Goal: Transaction & Acquisition: Purchase product/service

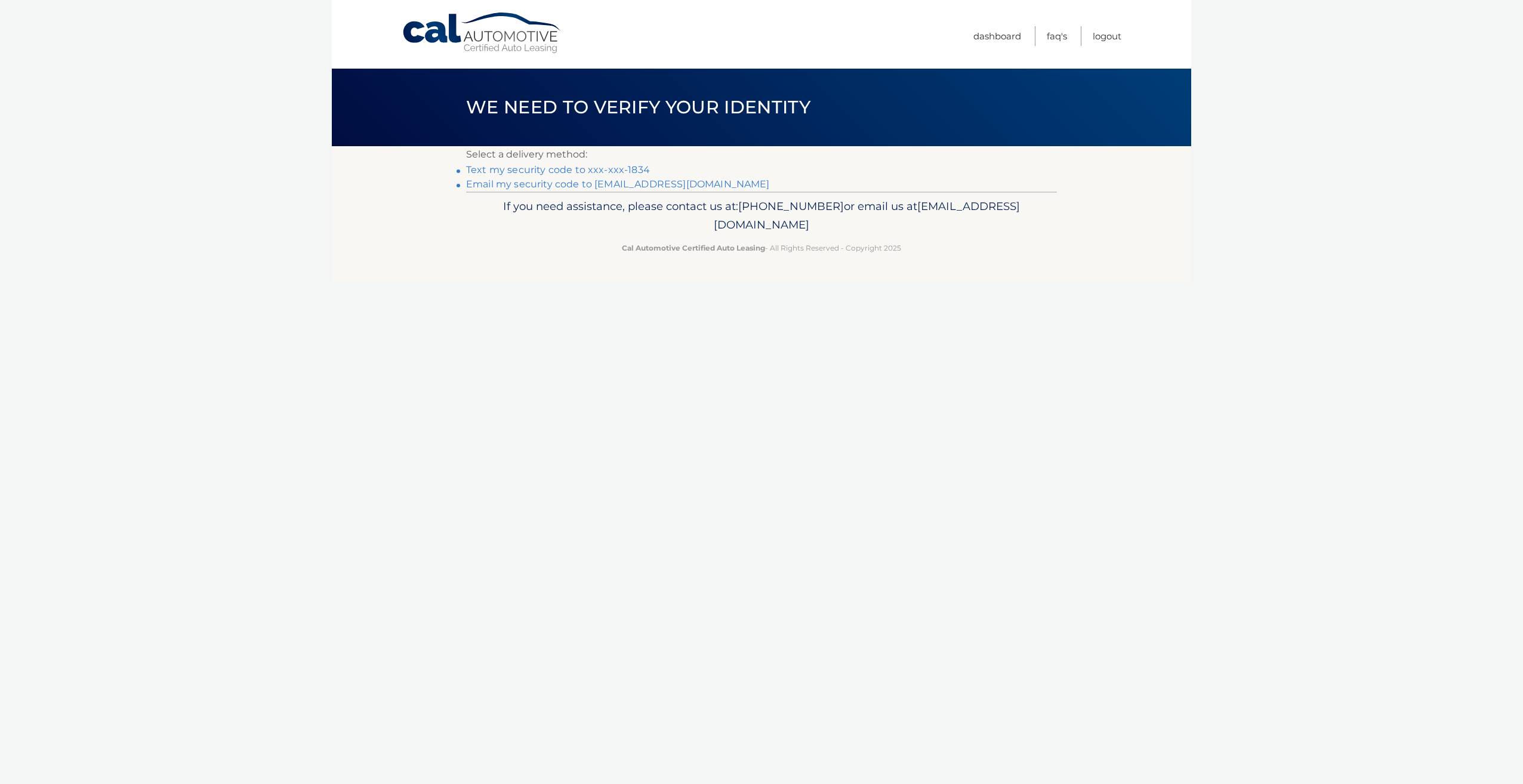
click at [584, 168] on link "Text my security code to xxx-xxx-1834" at bounding box center [558, 169] width 184 height 11
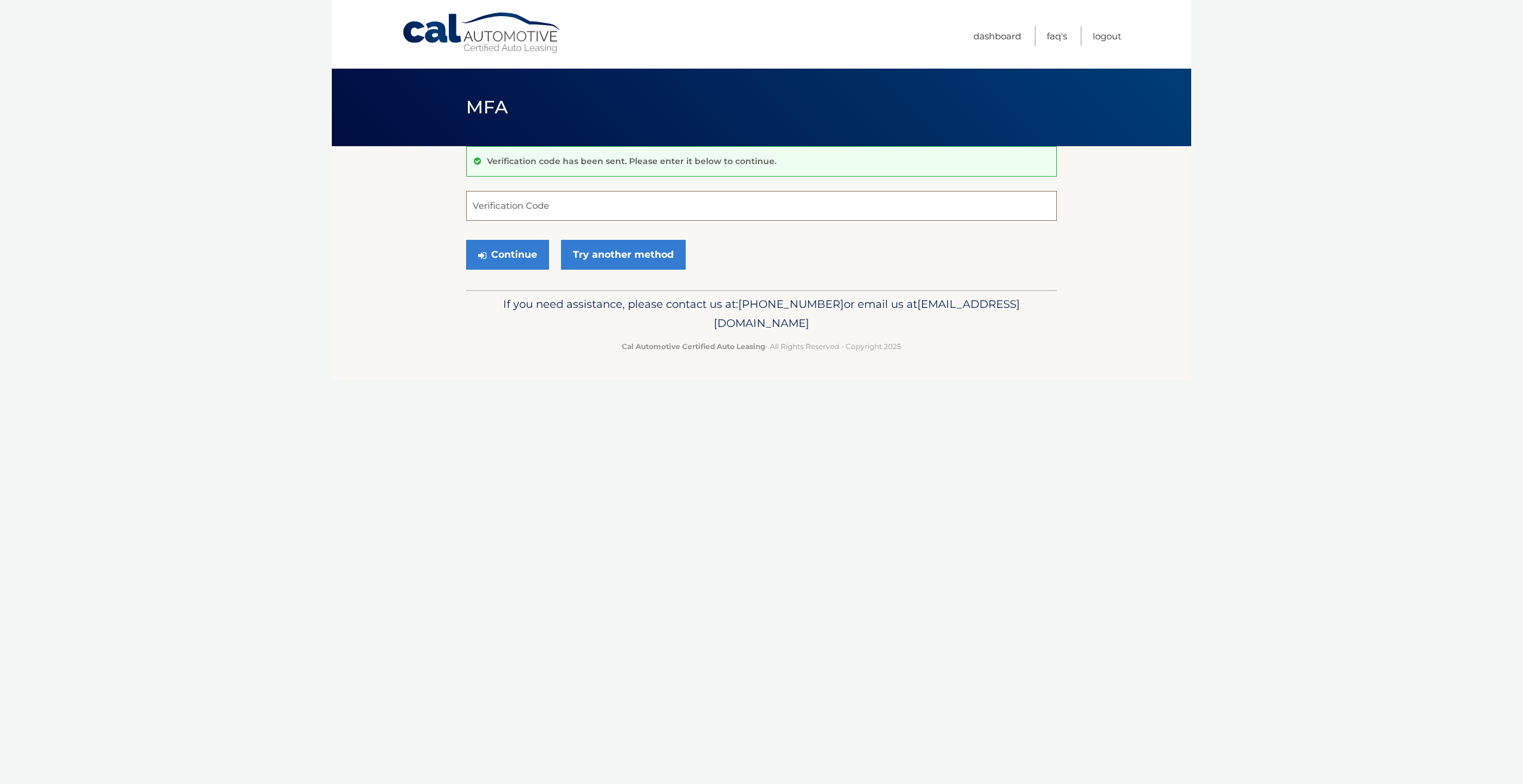
click at [566, 210] on input "Verification Code" at bounding box center [761, 206] width 591 height 30
type input "969024"
click at [517, 252] on button "Continue" at bounding box center [507, 255] width 83 height 30
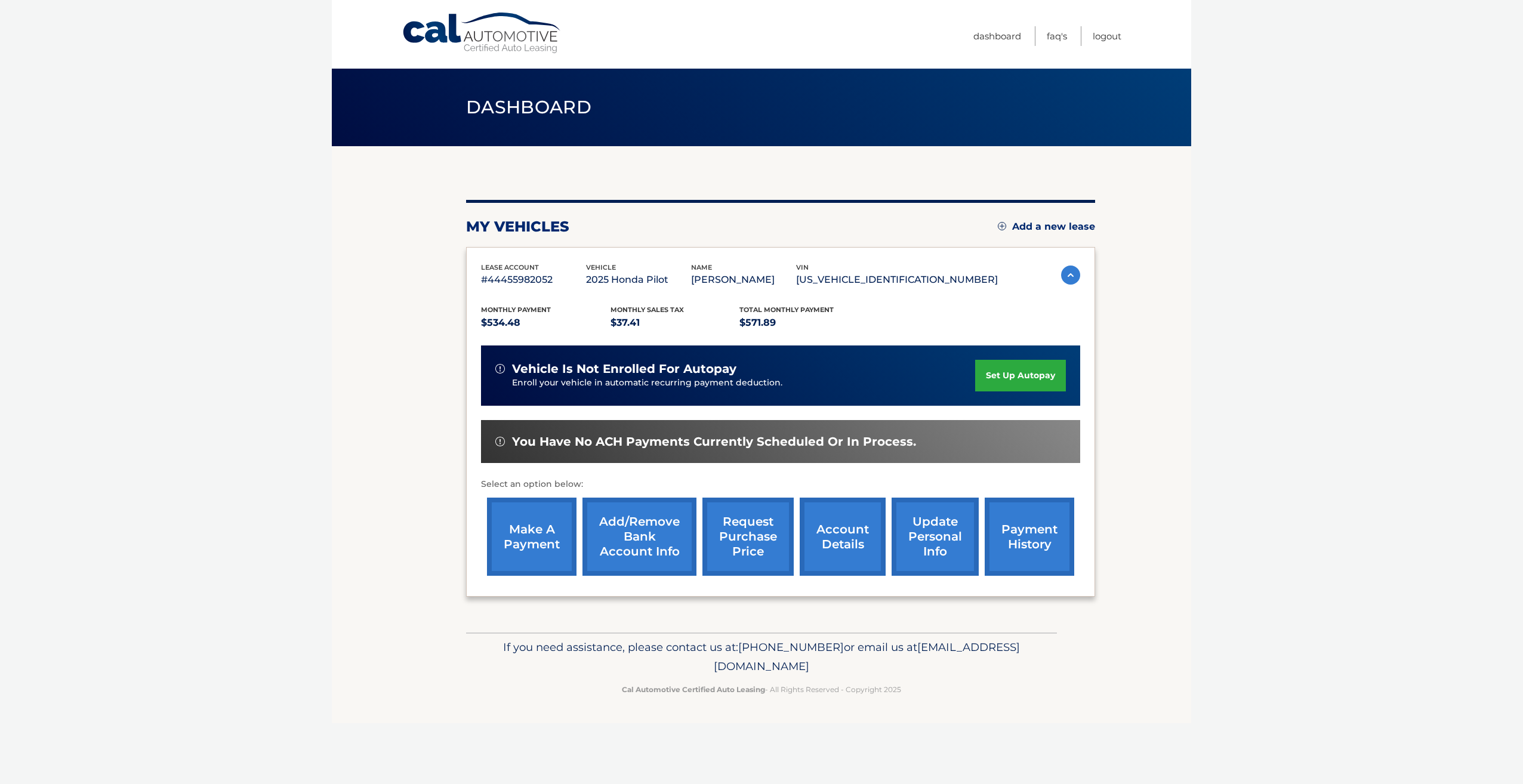
click at [530, 541] on link "make a payment" at bounding box center [532, 537] width 89 height 78
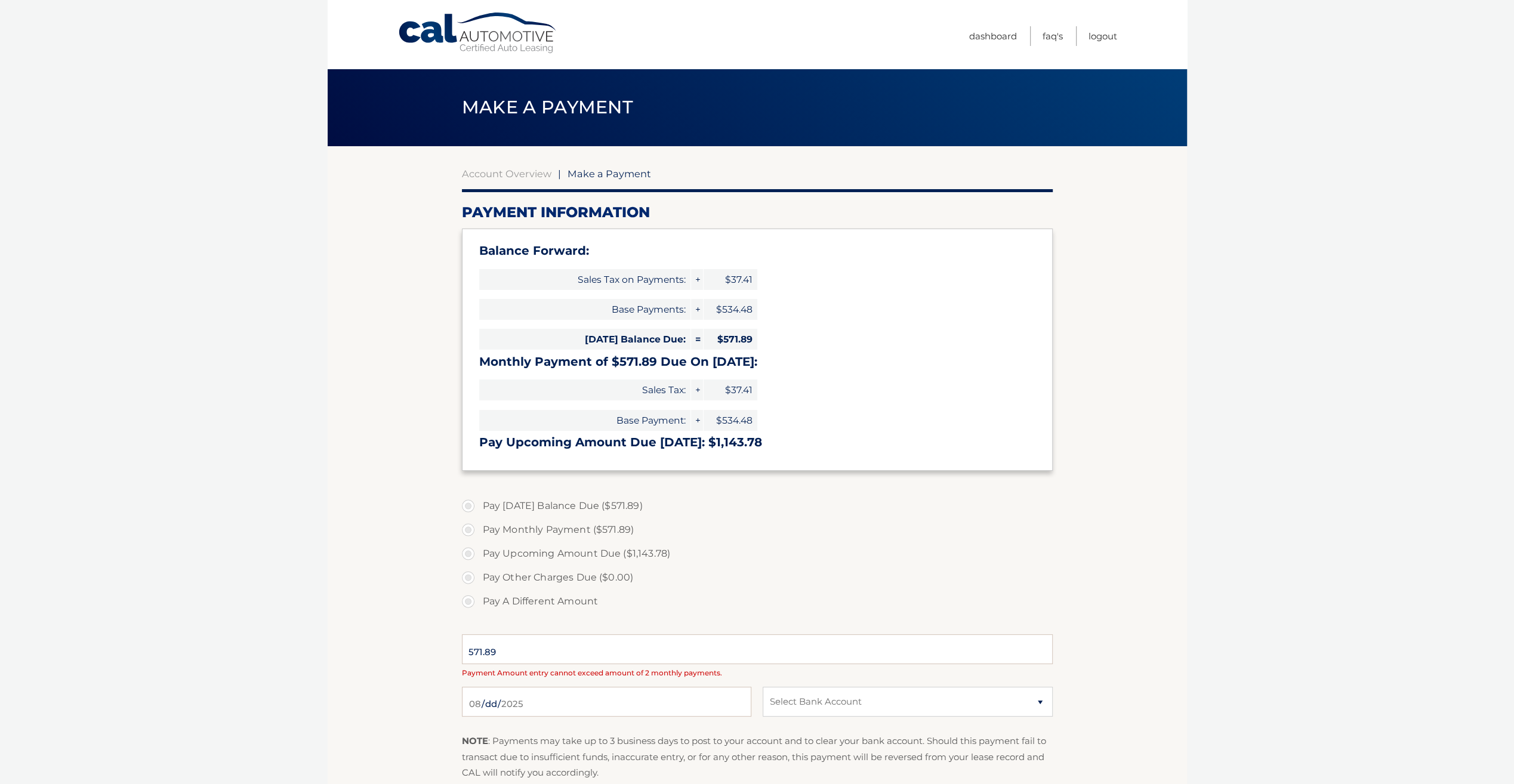
select select "MDViY2YxZjMtM2RjYi00NjJjLWFhYzAtMTg1YzMyMTkwZTUy"
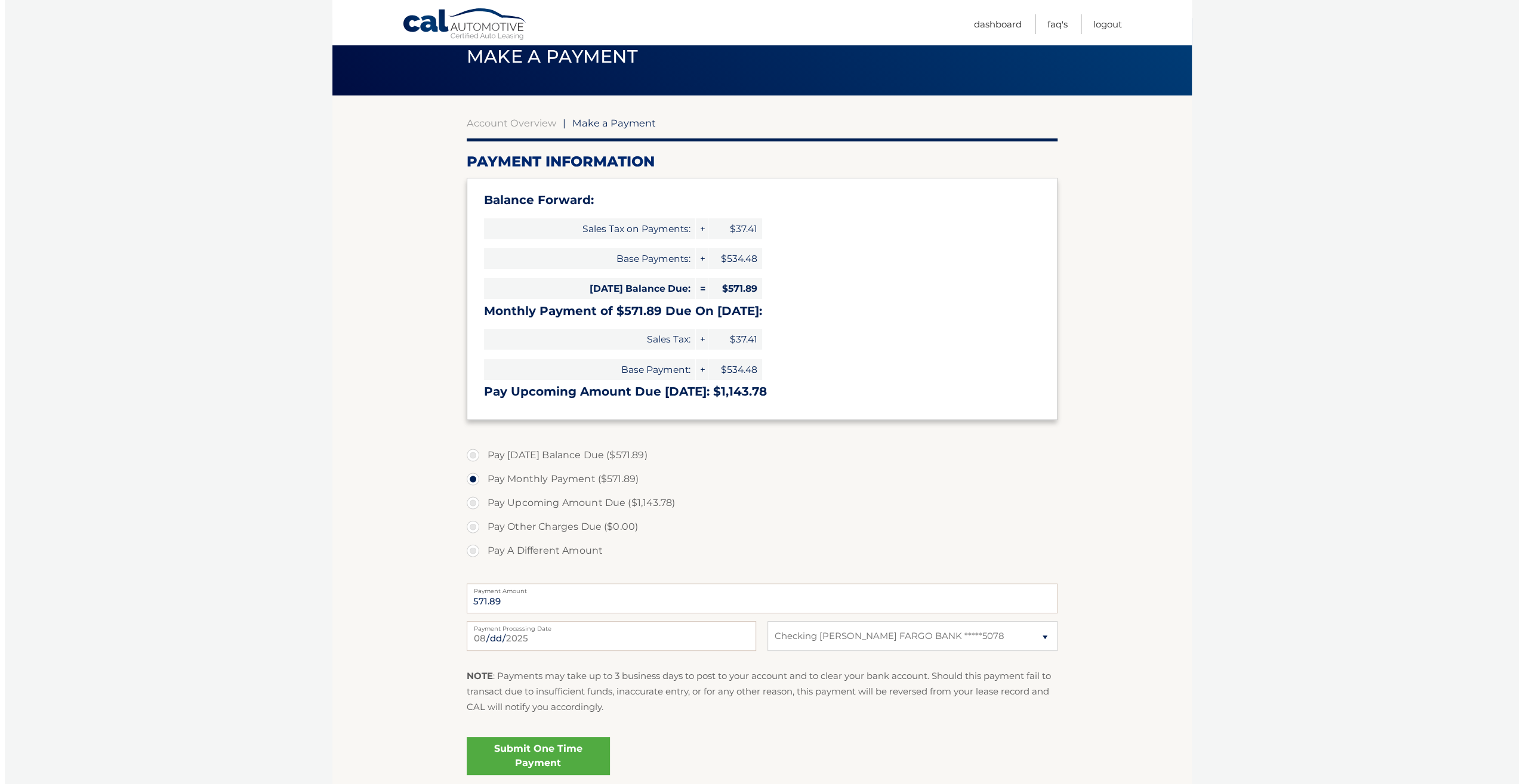
scroll to position [119, 0]
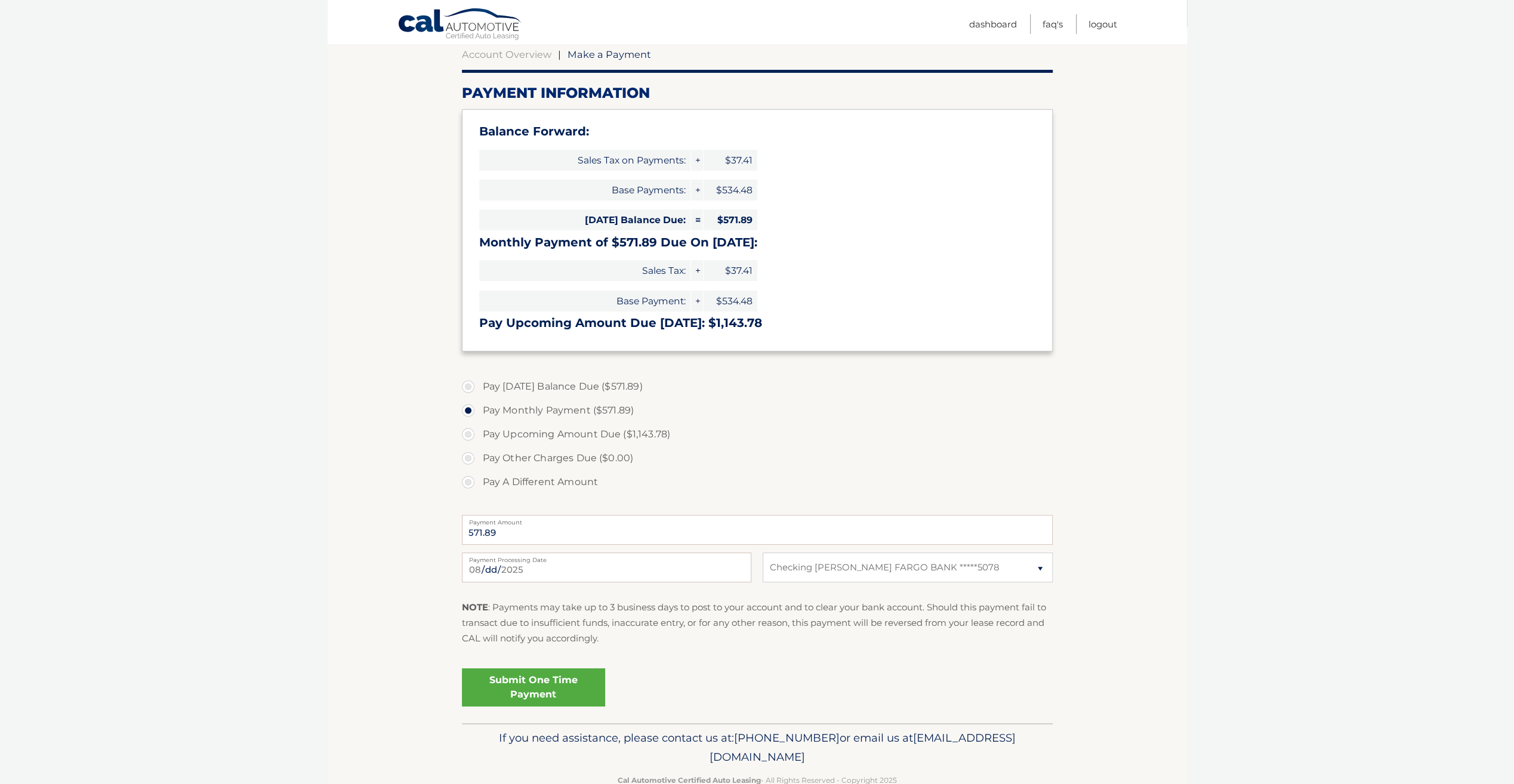
click at [466, 386] on label "Pay Today's Balance Due ($571.89)" at bounding box center [757, 386] width 591 height 24
click at [466, 386] on input "Pay Today's Balance Due ($571.89)" at bounding box center [472, 384] width 12 height 19
radio input "true"
click at [522, 686] on link "Submit One Time Payment" at bounding box center [534, 687] width 143 height 38
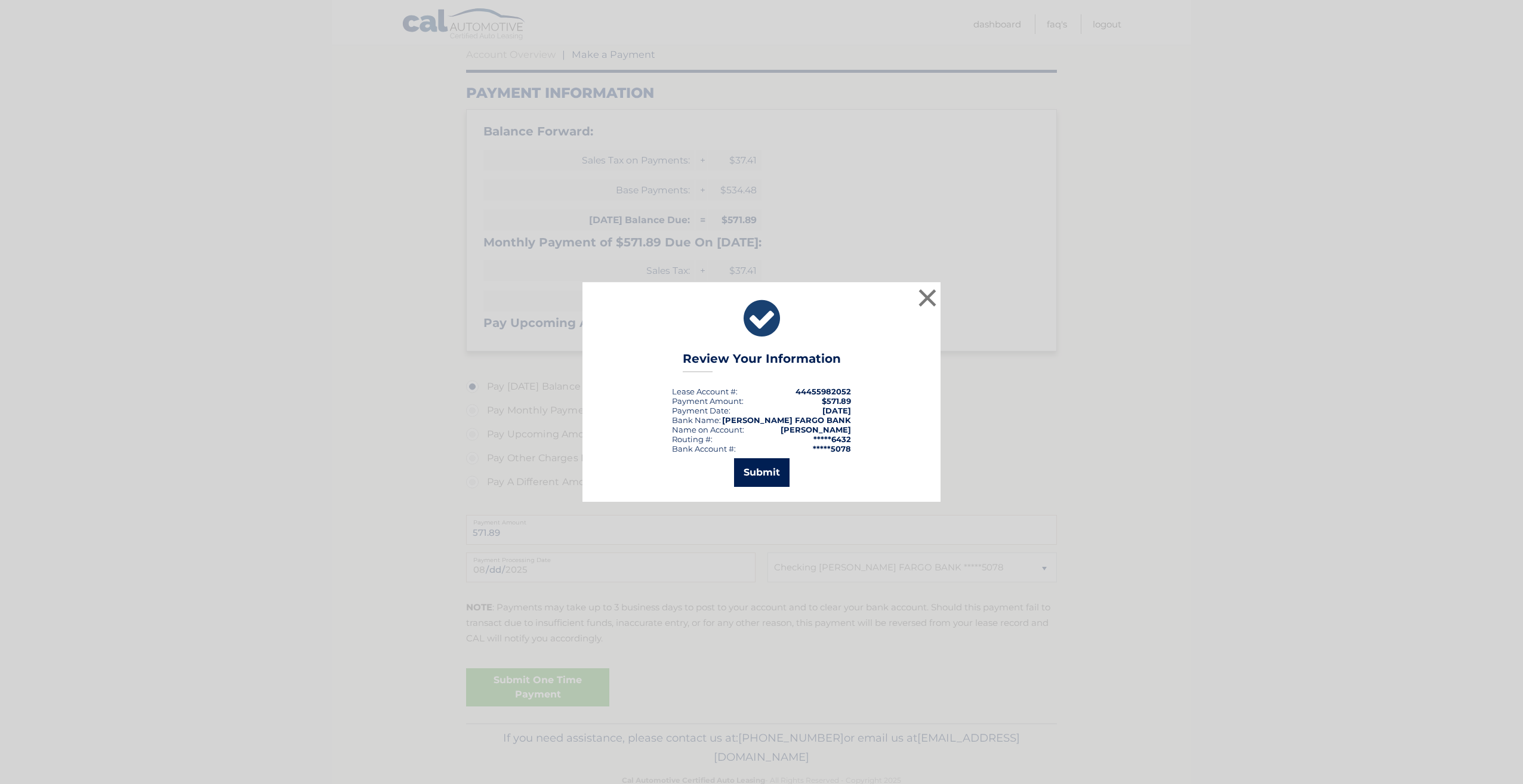
click at [762, 466] on button "Submit" at bounding box center [762, 473] width 55 height 29
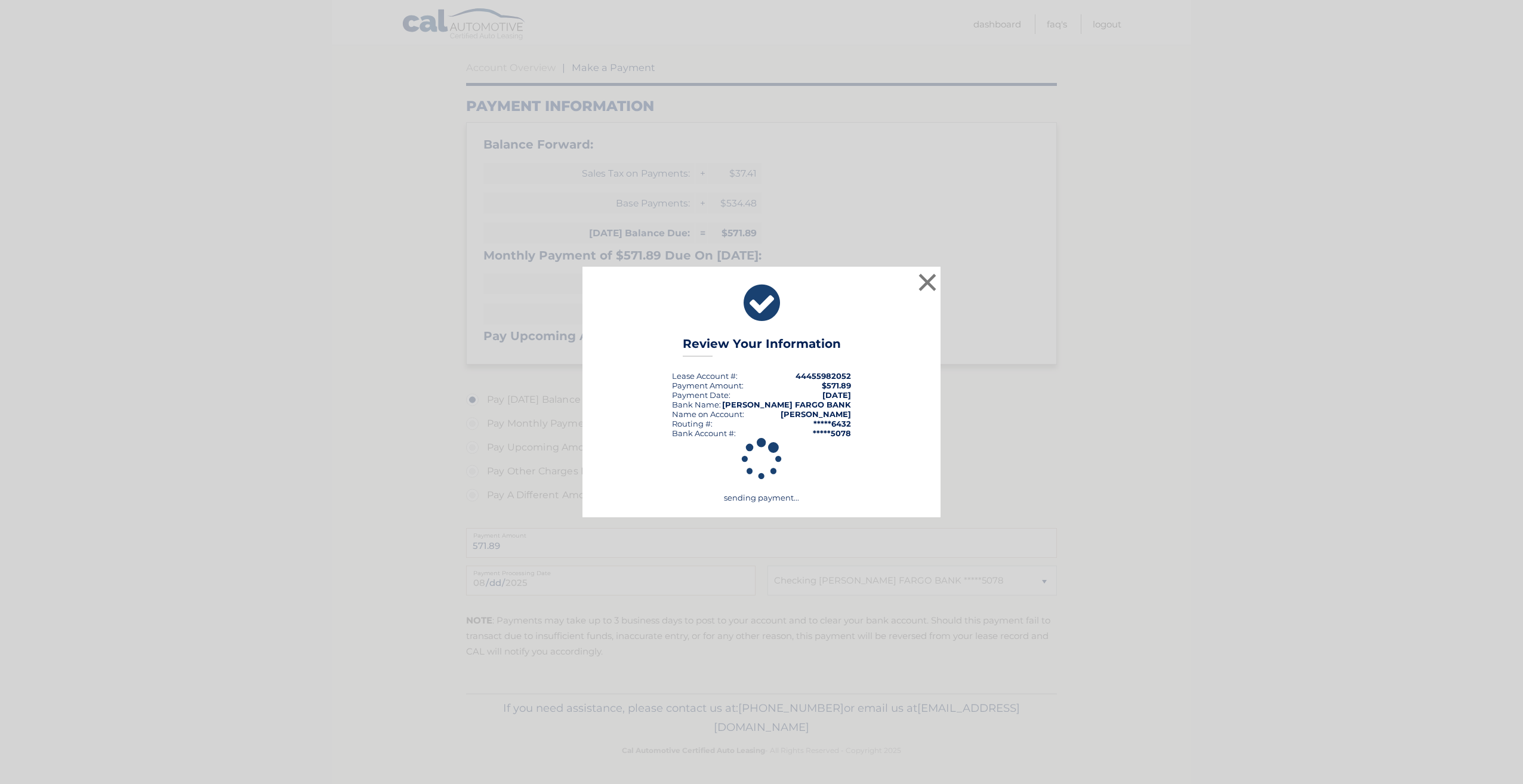
scroll to position [105, 0]
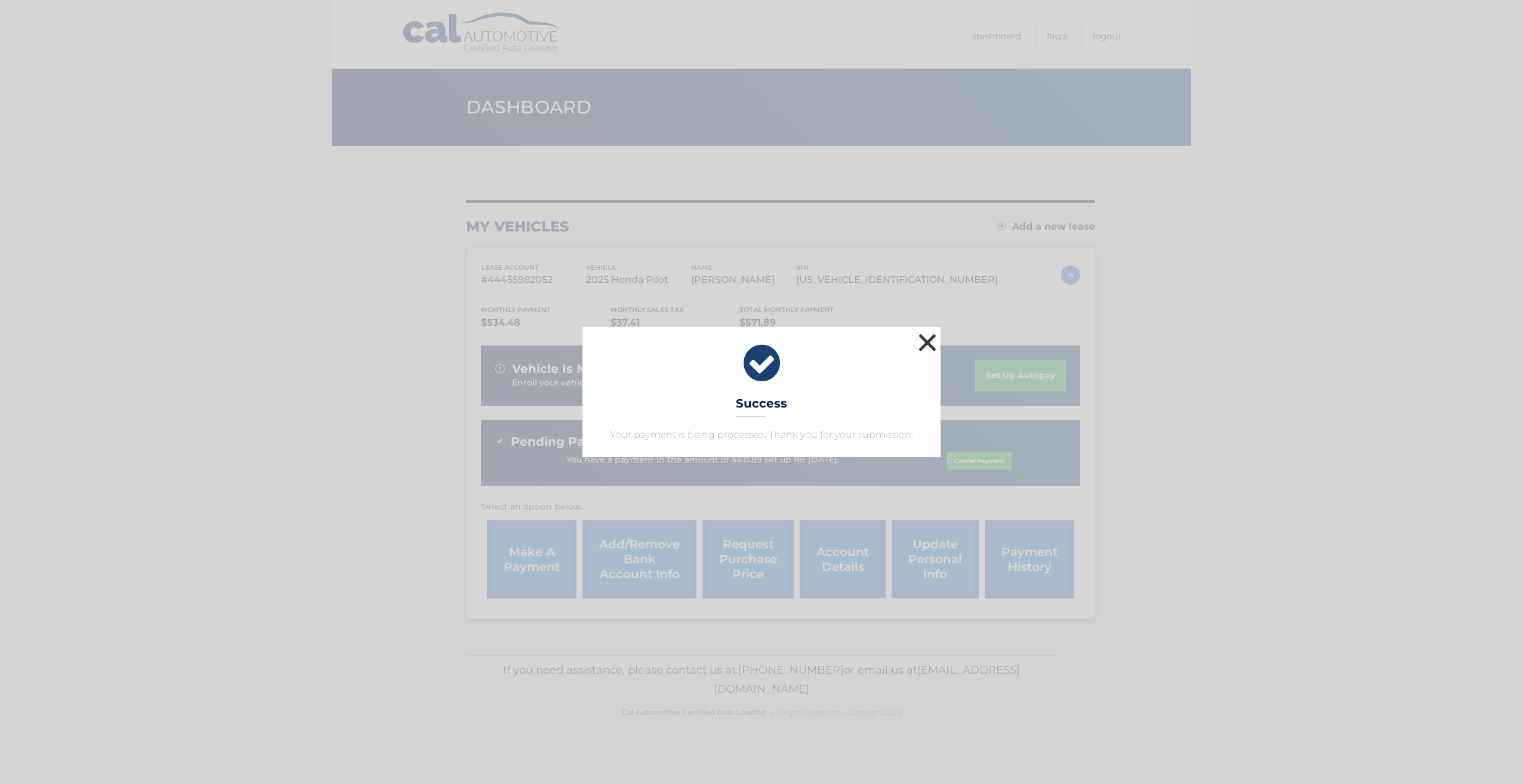
click at [922, 345] on button "×" at bounding box center [927, 343] width 24 height 24
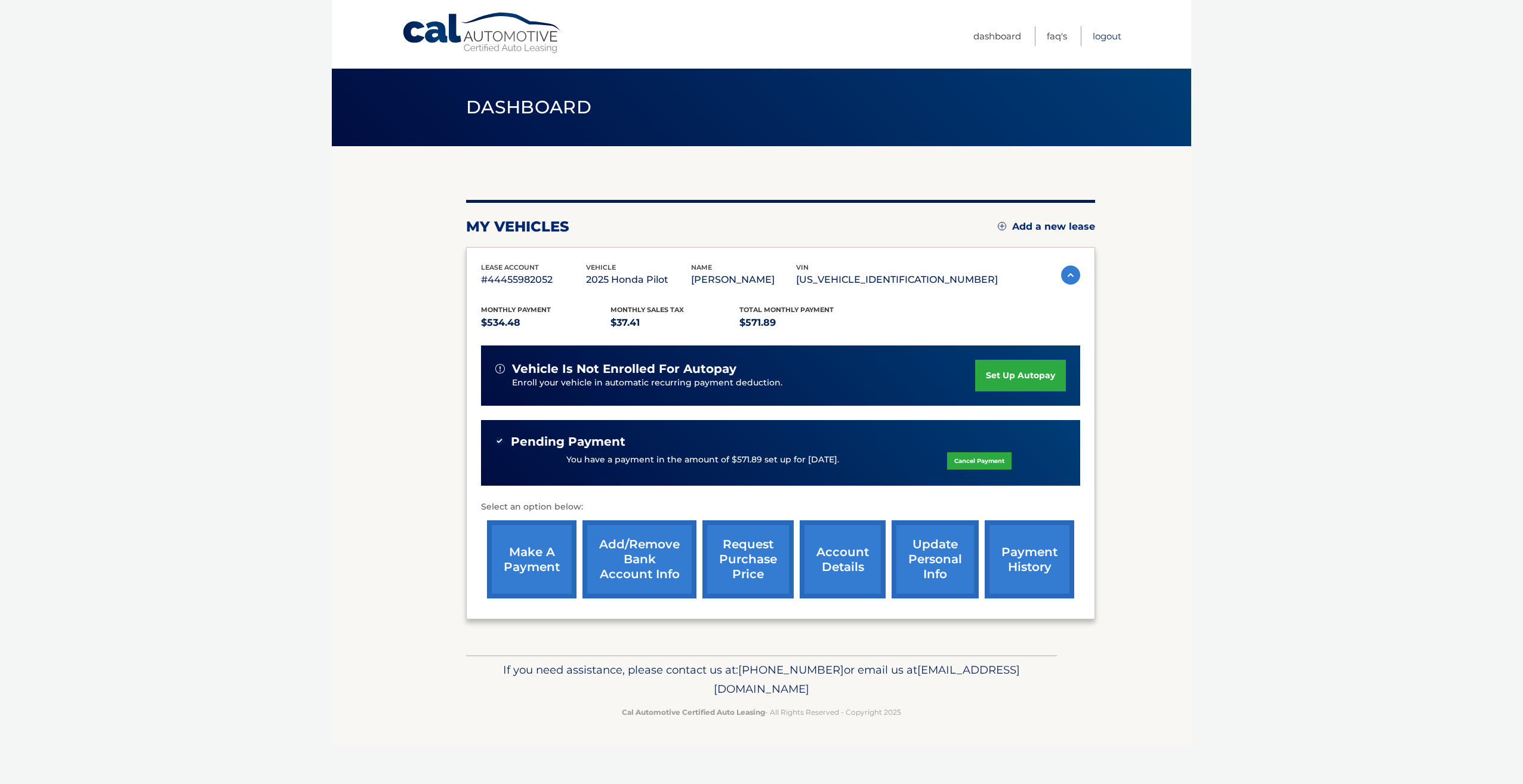
click at [1106, 42] on link "Logout" at bounding box center [1107, 36] width 29 height 20
